Goal: Task Accomplishment & Management: Manage account settings

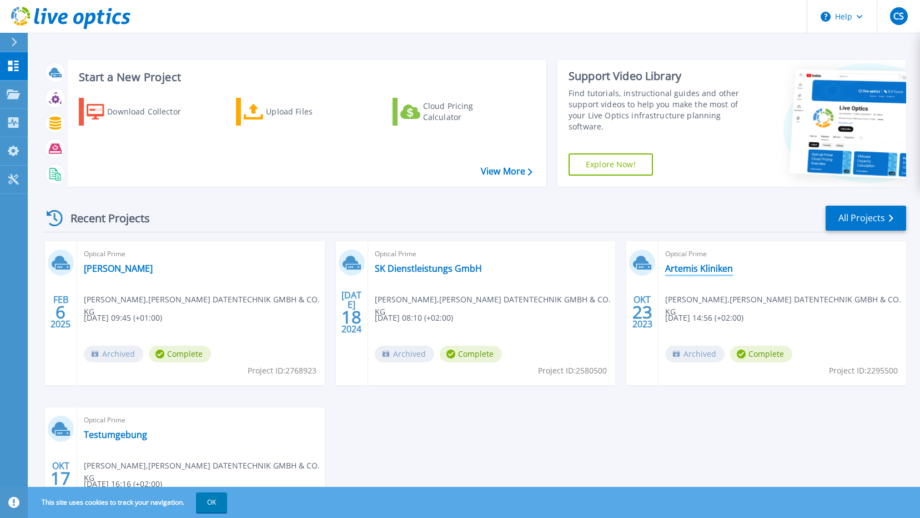
click at [694, 270] on link "Artemis Kliniken" at bounding box center [699, 268] width 68 height 11
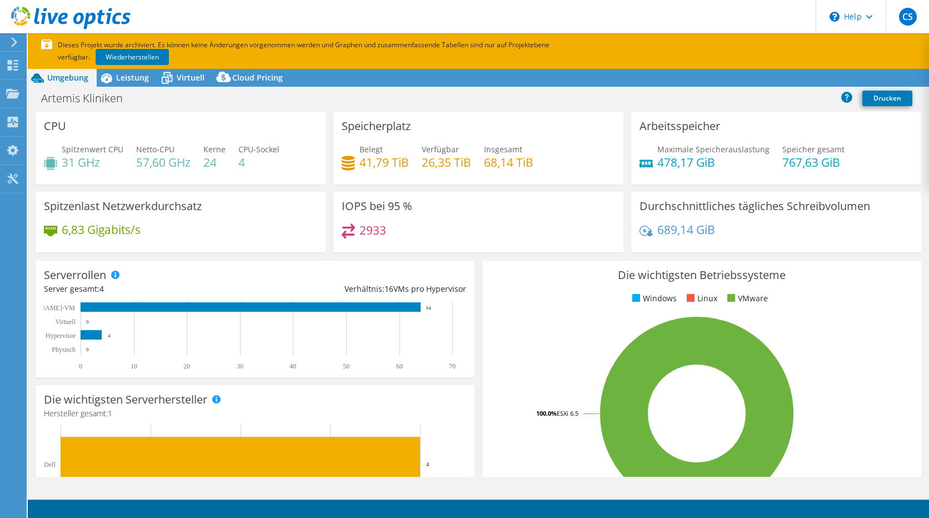
select select "USD"
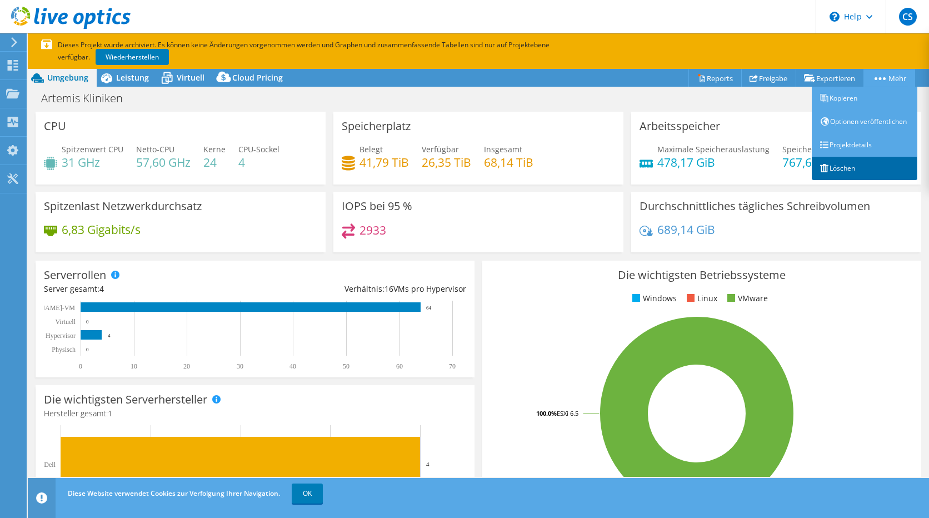
click at [837, 175] on link "Löschen" at bounding box center [864, 168] width 106 height 23
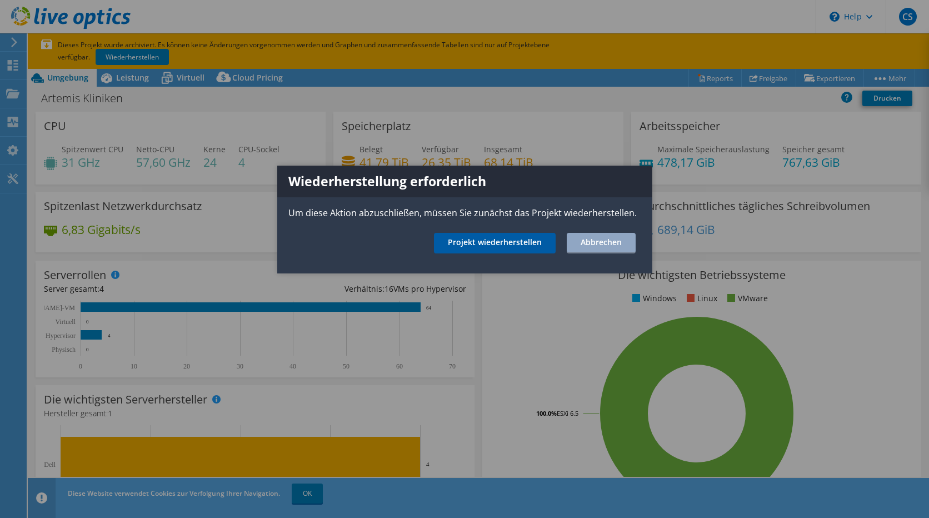
click at [477, 239] on link "Projekt wiederherstellen" at bounding box center [495, 243] width 122 height 21
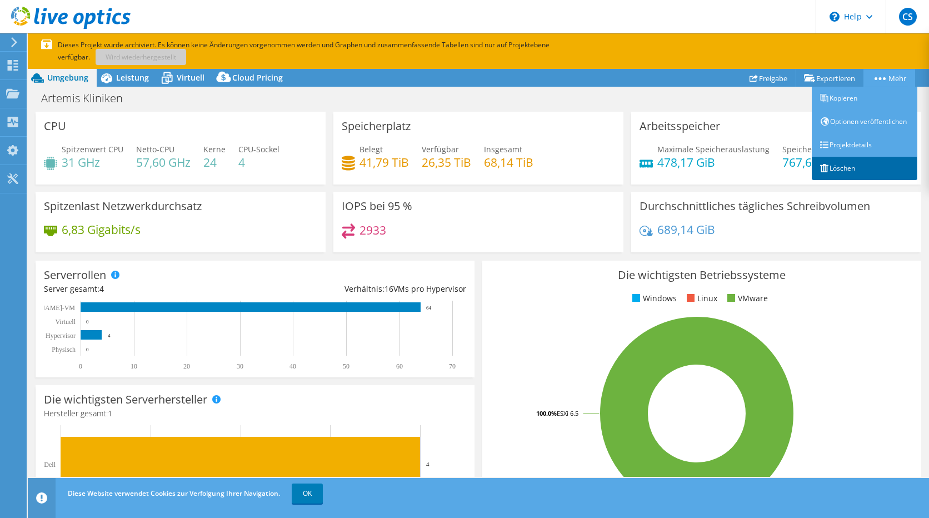
click at [830, 179] on link "Löschen" at bounding box center [864, 168] width 106 height 23
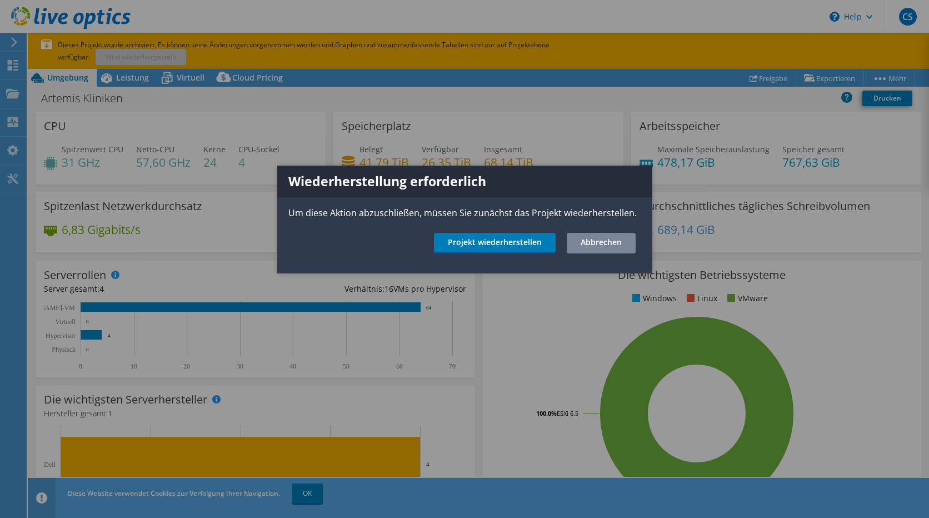
click at [610, 241] on link "Abbrechen" at bounding box center [600, 243] width 69 height 21
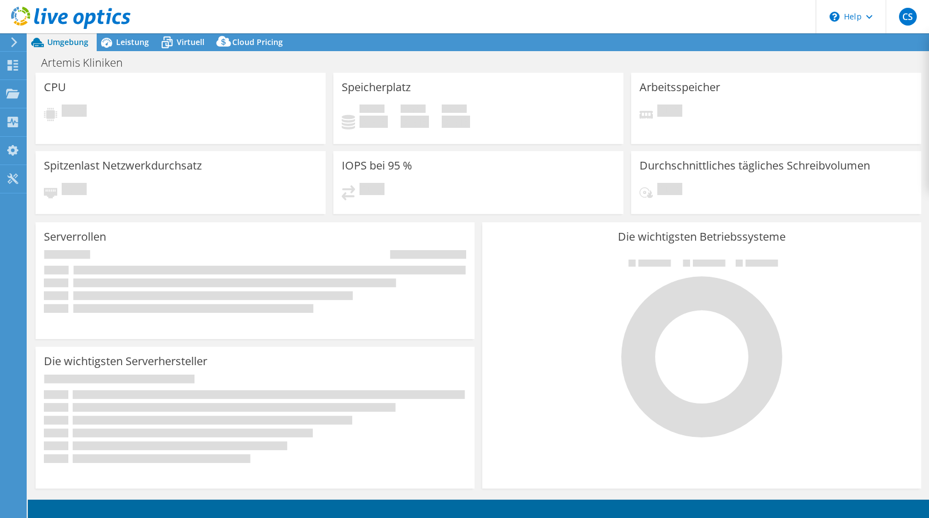
select select "USD"
